Goal: Find specific page/section: Find specific page/section

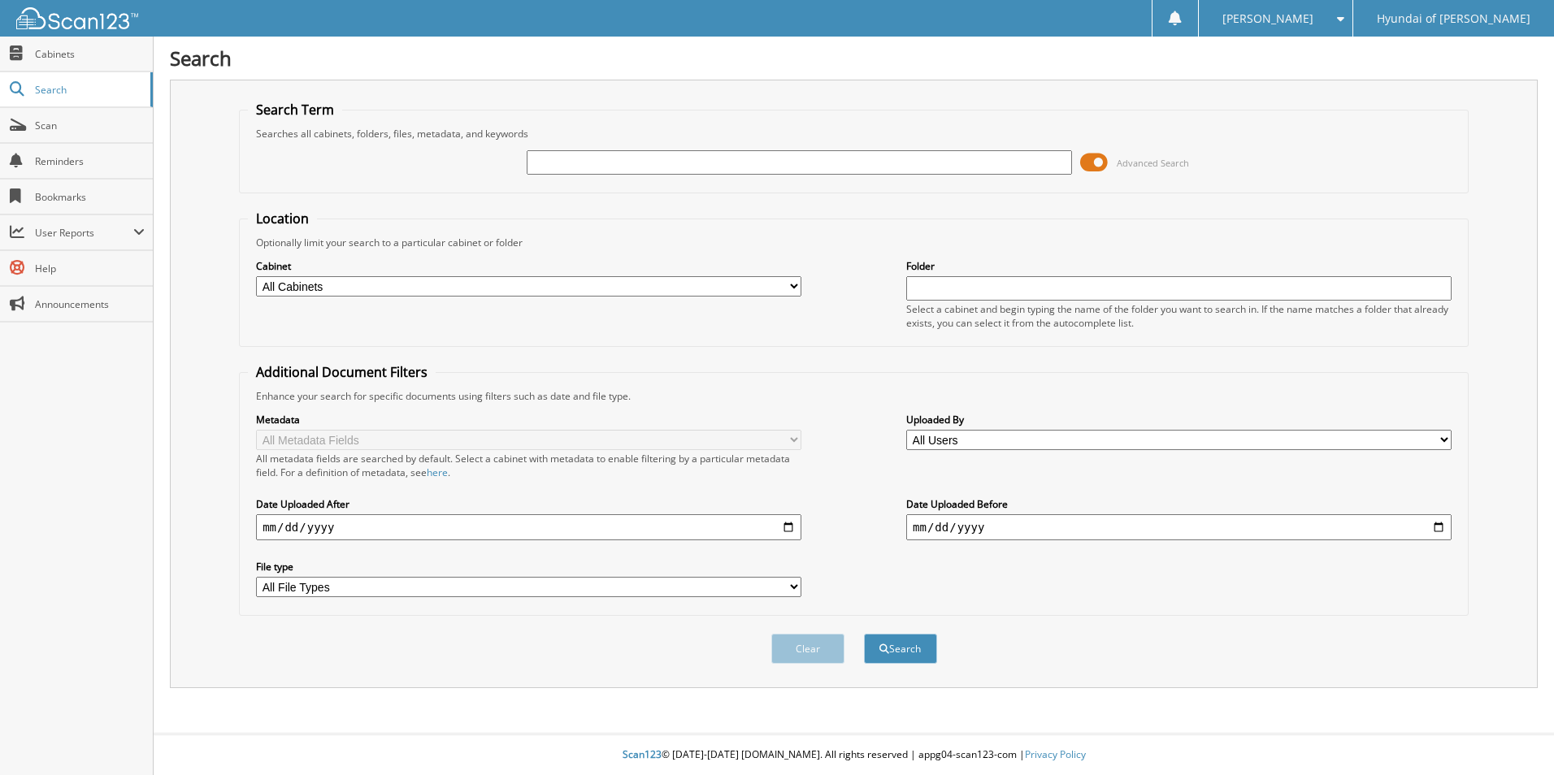
click at [611, 165] on input "text" at bounding box center [799, 162] width 545 height 24
type input "70197"
click at [864, 634] on button "Search" at bounding box center [900, 649] width 73 height 30
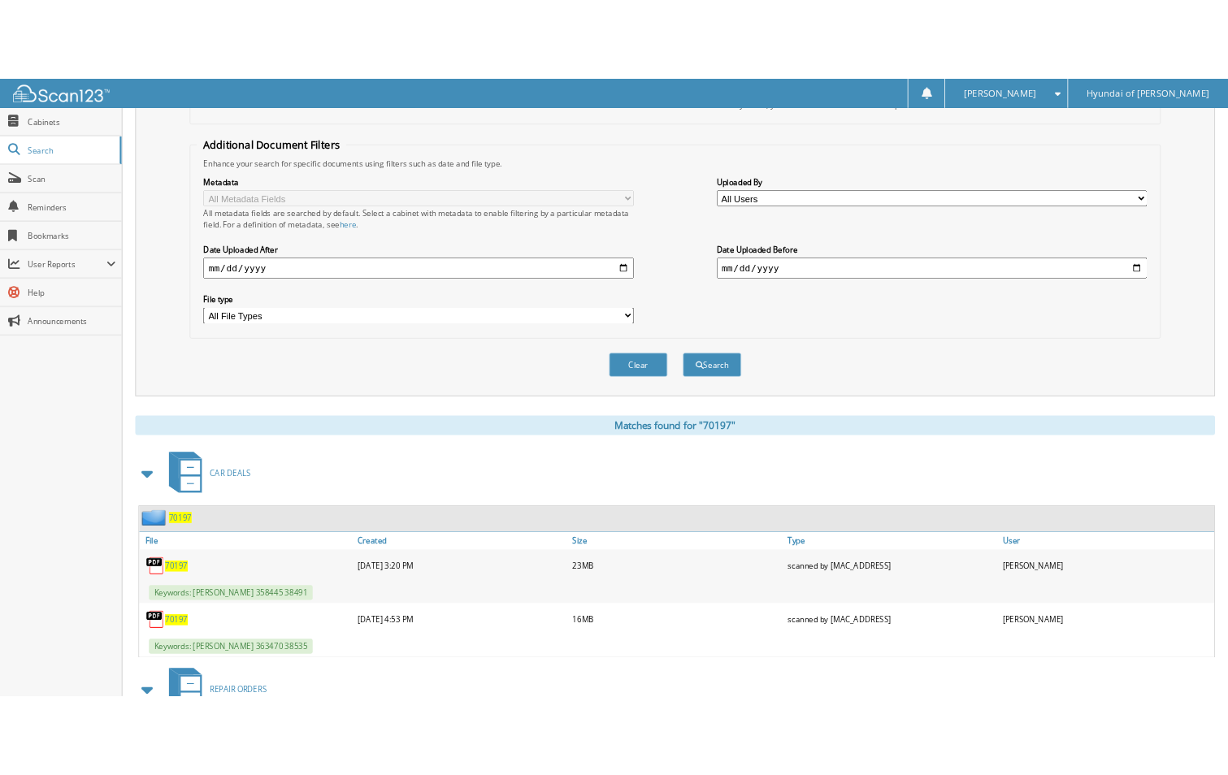
scroll to position [406, 0]
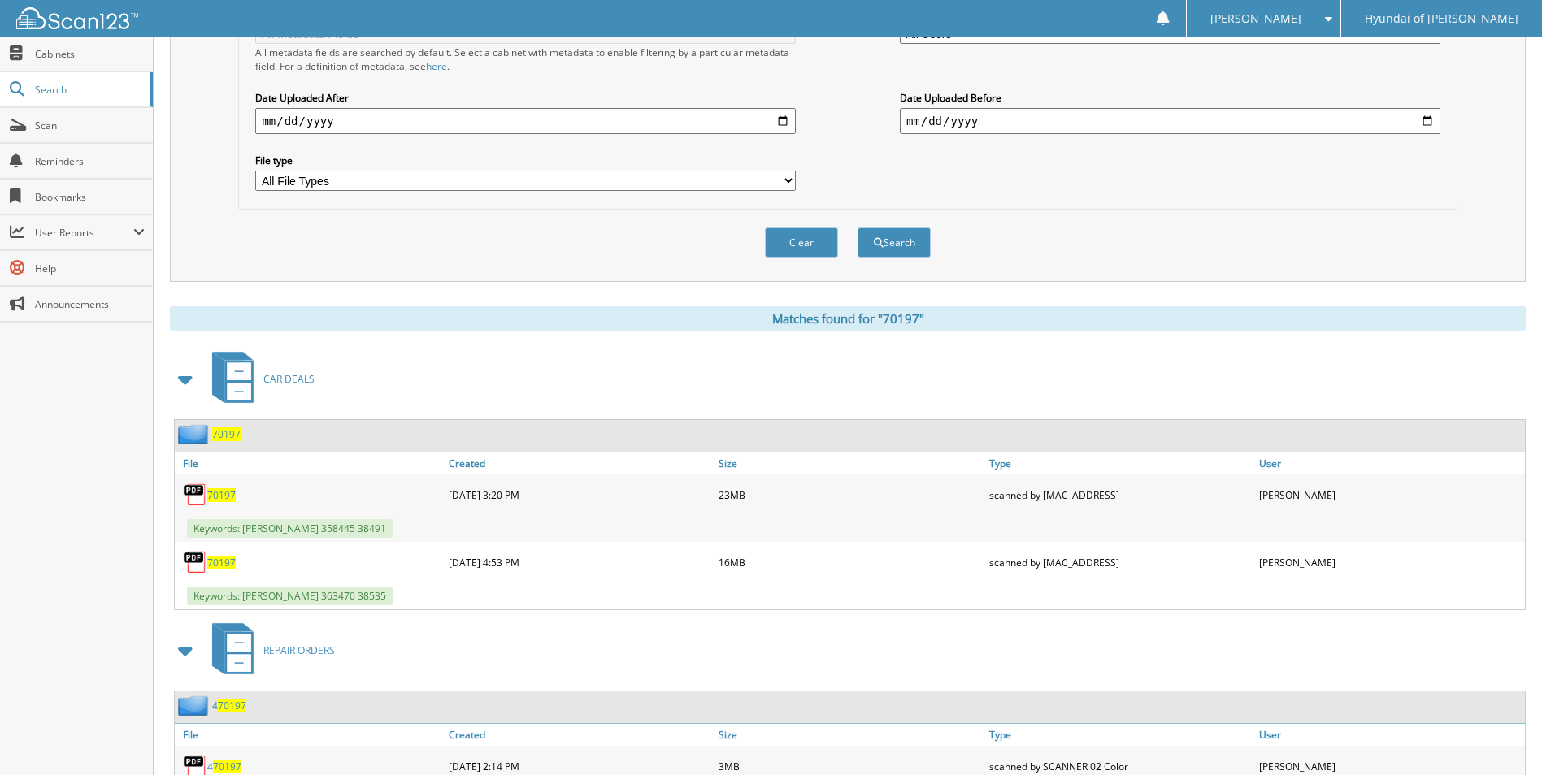
click at [222, 494] on span "70197" at bounding box center [221, 495] width 28 height 14
